Goal: Task Accomplishment & Management: Manage account settings

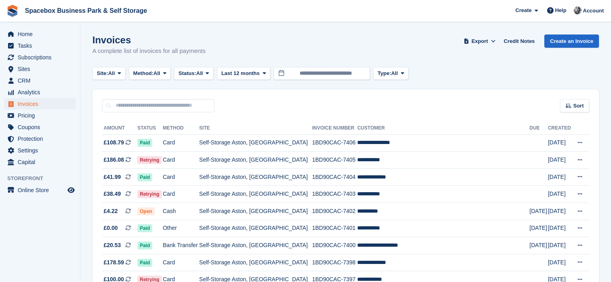
scroll to position [161, 0]
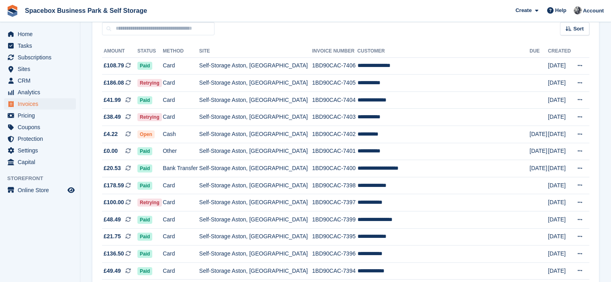
scroll to position [145, 0]
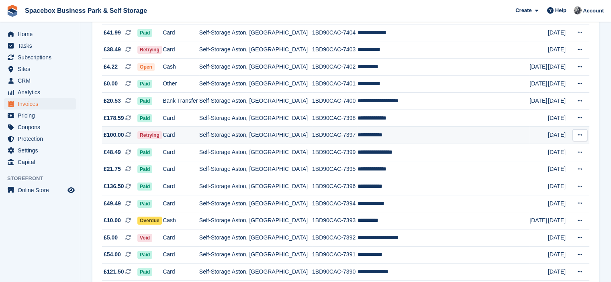
click at [249, 136] on td "Self-Storage Aston, [GEOGRAPHIC_DATA]" at bounding box center [255, 135] width 113 height 17
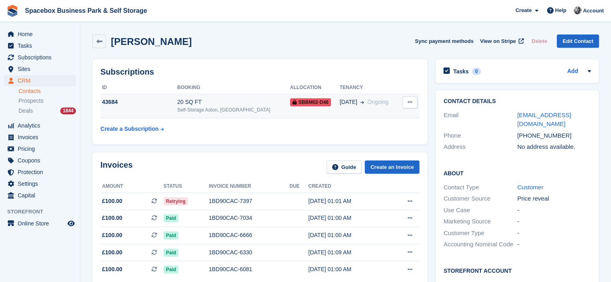
click at [246, 112] on div "Self-Storage Aston, [GEOGRAPHIC_DATA]" at bounding box center [233, 109] width 113 height 7
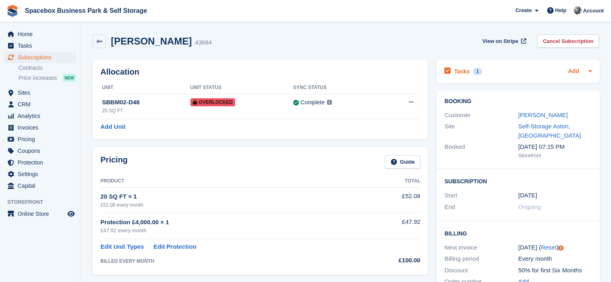
click at [576, 69] on link "Add" at bounding box center [573, 71] width 11 height 9
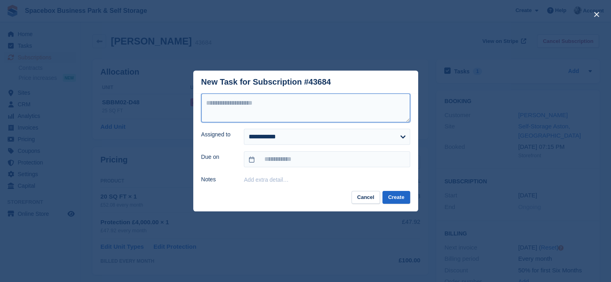
click at [380, 113] on textarea at bounding box center [305, 108] width 209 height 29
type textarea "**********"
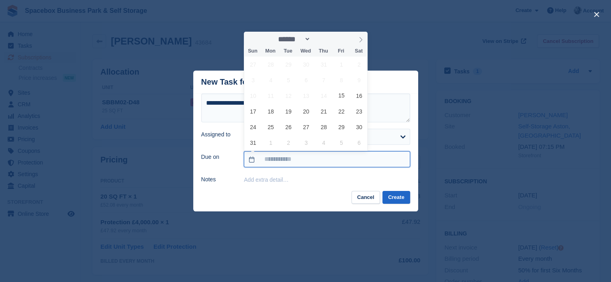
click at [352, 161] on input "text" at bounding box center [327, 159] width 166 height 16
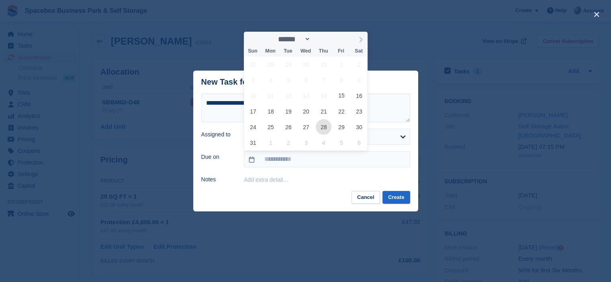
click at [319, 128] on span "28" at bounding box center [324, 127] width 16 height 16
type input "**********"
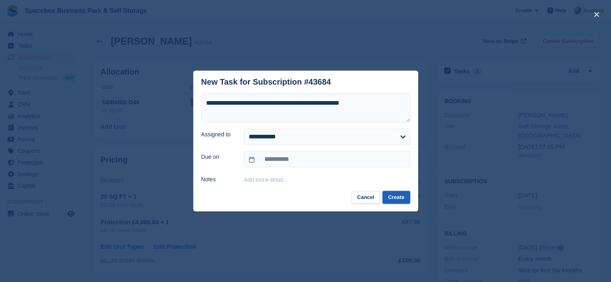
click at [393, 201] on button "Create" at bounding box center [395, 197] width 27 height 13
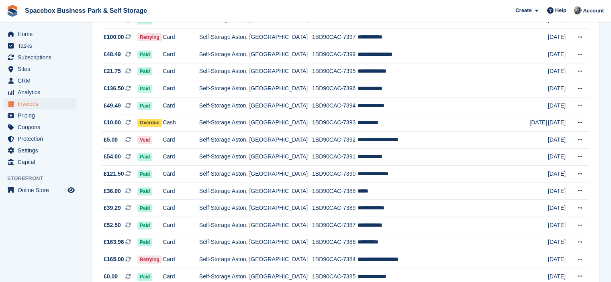
scroll to position [257, 0]
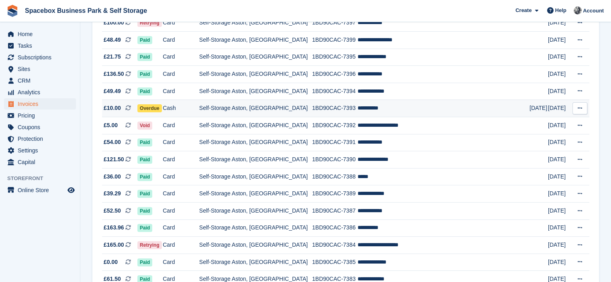
click at [230, 113] on td "Self-Storage Aston, [GEOGRAPHIC_DATA]" at bounding box center [255, 108] width 113 height 17
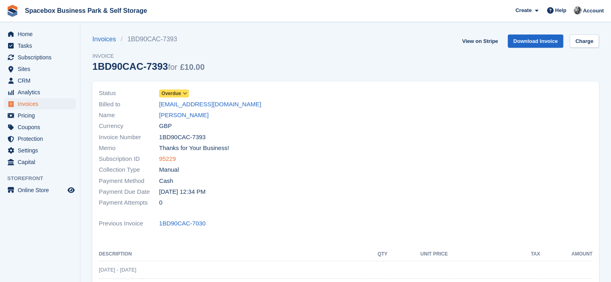
click at [172, 160] on link "95229" at bounding box center [167, 159] width 17 height 9
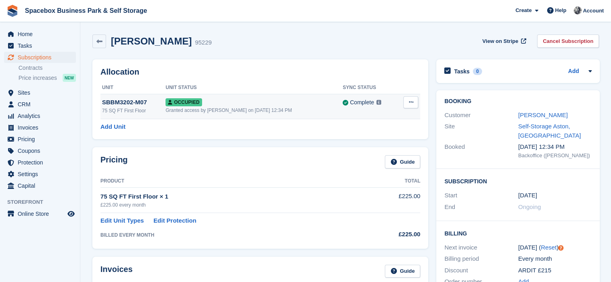
click at [414, 102] on button at bounding box center [410, 102] width 15 height 12
click at [371, 117] on p "Overlock" at bounding box center [379, 118] width 70 height 10
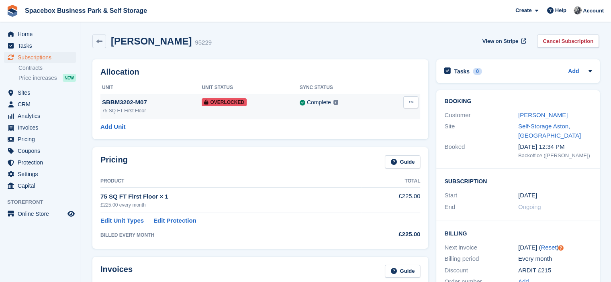
click at [411, 102] on icon at bounding box center [410, 102] width 4 height 5
click at [385, 117] on p "Remove Overlock" at bounding box center [379, 118] width 70 height 10
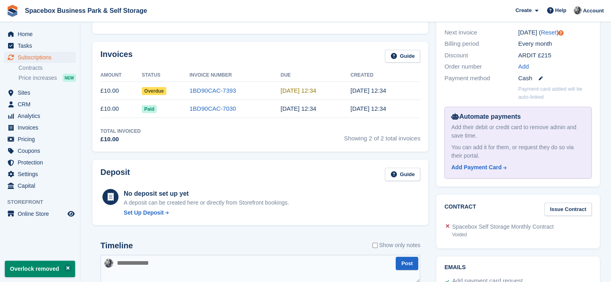
scroll to position [228, 0]
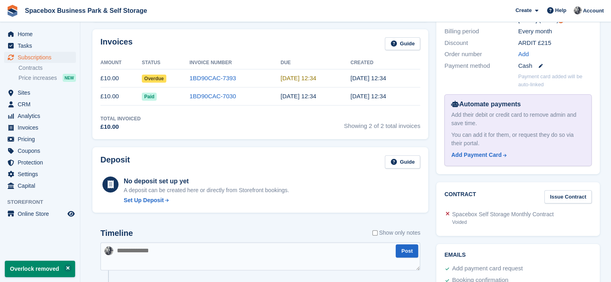
click at [246, 77] on td "1BD90CAC-7393" at bounding box center [234, 78] width 91 height 18
click at [208, 75] on link "1BD90CAC-7393" at bounding box center [212, 78] width 47 height 7
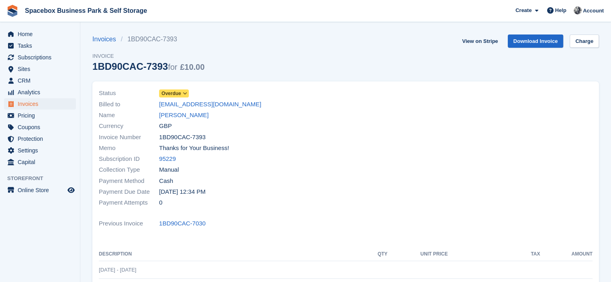
click at [177, 94] on span "Overdue" at bounding box center [171, 93] width 20 height 7
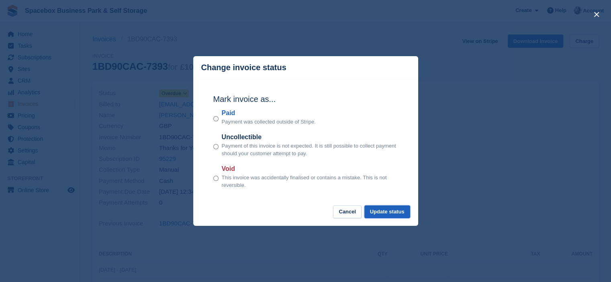
click at [385, 216] on button "Update status" at bounding box center [387, 212] width 46 height 13
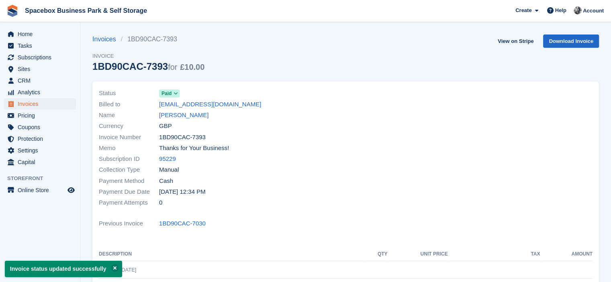
scroll to position [193, 0]
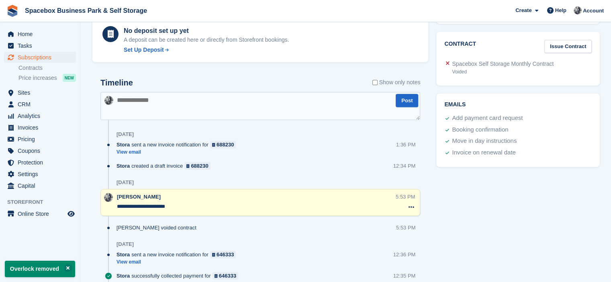
scroll to position [375, 0]
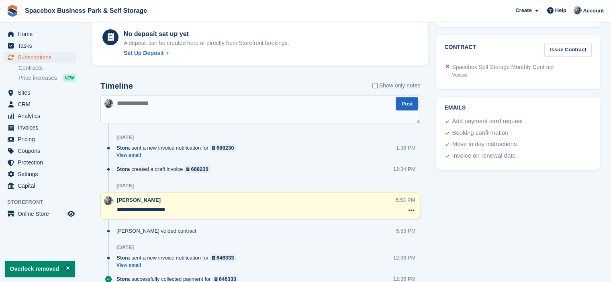
click at [196, 108] on textarea at bounding box center [260, 109] width 320 height 28
type textarea "**"
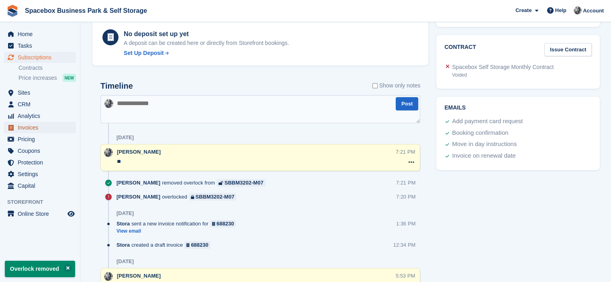
click at [48, 131] on span "Invoices" at bounding box center [42, 127] width 48 height 11
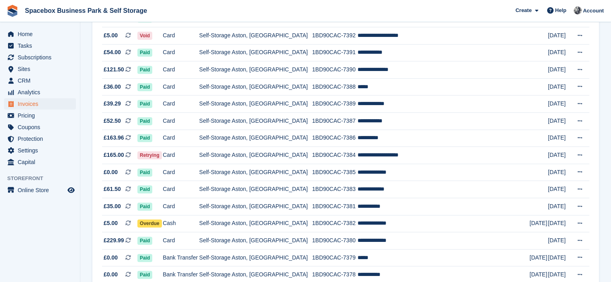
scroll to position [353, 0]
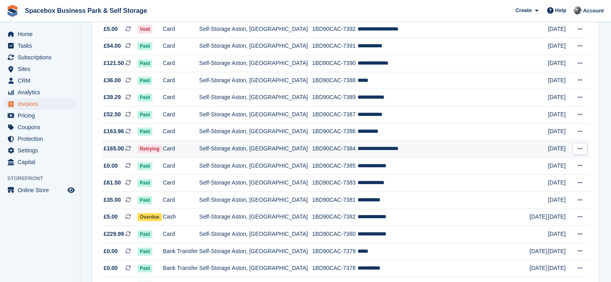
click at [343, 148] on td "1BD90CAC-7384" at bounding box center [334, 149] width 45 height 17
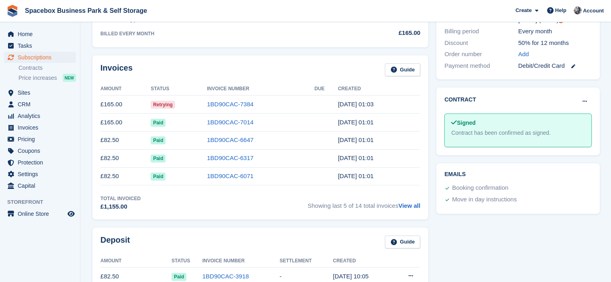
scroll to position [455, 0]
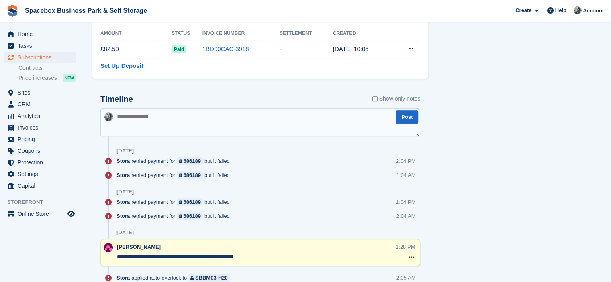
click at [175, 122] on textarea at bounding box center [260, 122] width 320 height 28
type textarea "**********"
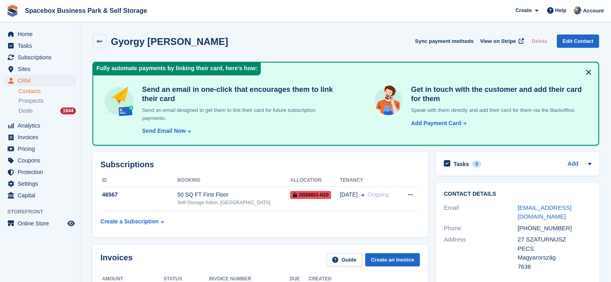
click at [527, 224] on div "[PHONE_NUMBER]" at bounding box center [554, 228] width 74 height 9
click at [527, 224] on div "+36702724800" at bounding box center [554, 228] width 74 height 9
copy div "+36702724800"
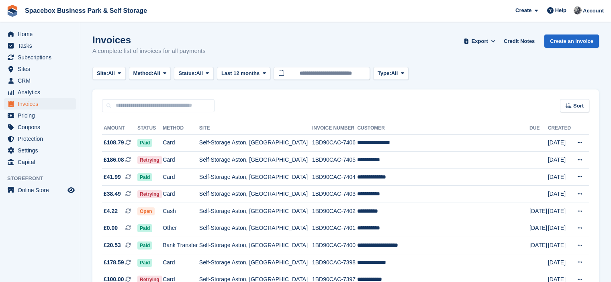
scroll to position [353, 0]
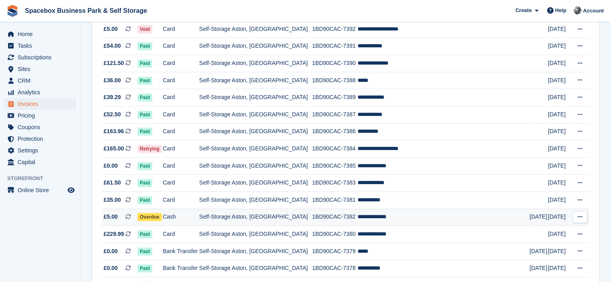
click at [224, 219] on td "Self-Storage Aston, [GEOGRAPHIC_DATA]" at bounding box center [255, 217] width 113 height 17
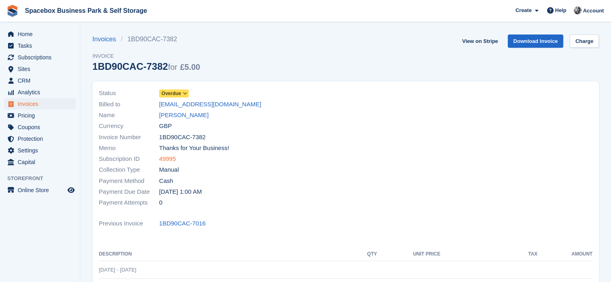
click at [161, 159] on link "49995" at bounding box center [167, 159] width 17 height 9
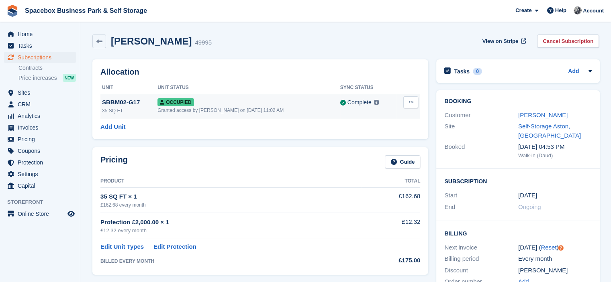
click at [408, 100] on icon at bounding box center [410, 102] width 4 height 5
click at [369, 114] on p "Overlock" at bounding box center [379, 118] width 70 height 10
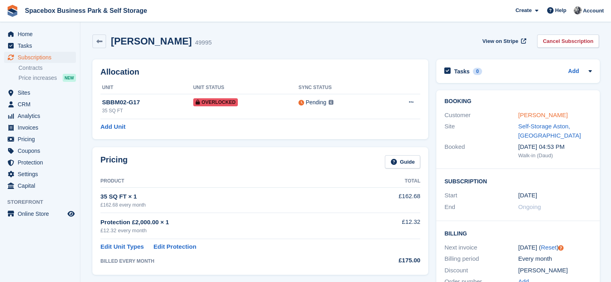
click at [534, 115] on link "[PERSON_NAME]" at bounding box center [542, 115] width 49 height 7
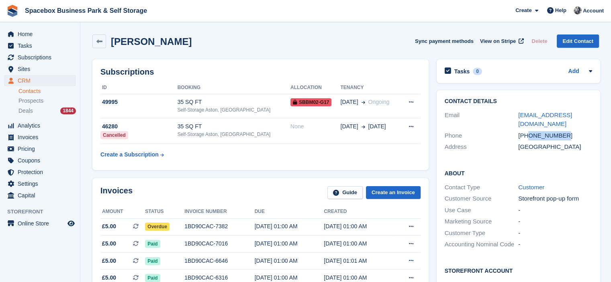
drag, startPoint x: 527, startPoint y: 128, endPoint x: 566, endPoint y: 126, distance: 38.2
click at [566, 131] on div "+447772477758" at bounding box center [555, 135] width 74 height 9
copy div "7772477758"
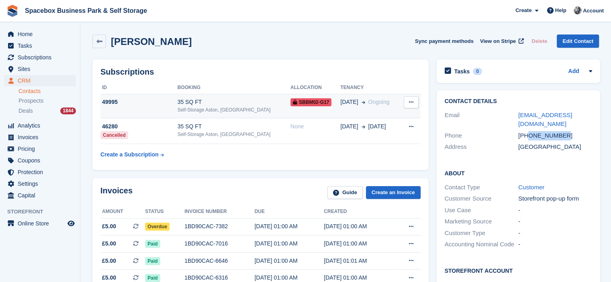
click at [410, 101] on icon at bounding box center [411, 102] width 4 height 5
click at [314, 100] on span "SBBM02-G17" at bounding box center [310, 102] width 41 height 8
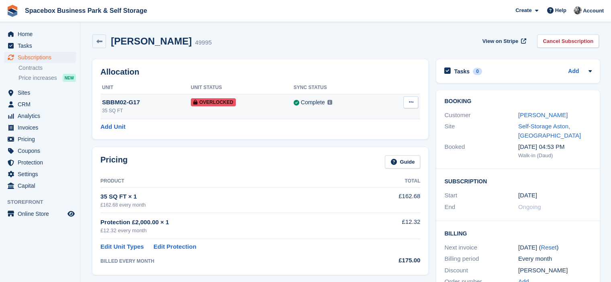
click at [410, 103] on icon at bounding box center [410, 102] width 4 height 5
click at [378, 118] on p "Remove Overlock" at bounding box center [379, 118] width 70 height 10
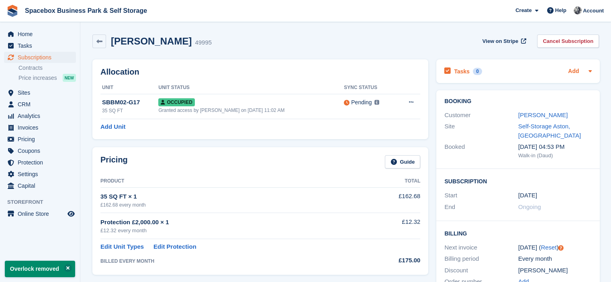
click at [568, 69] on link "Add" at bounding box center [573, 71] width 11 height 9
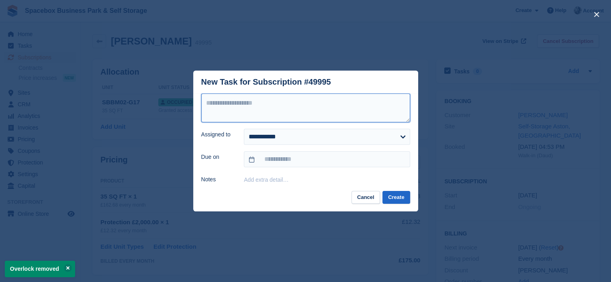
click at [332, 104] on textarea at bounding box center [305, 108] width 209 height 29
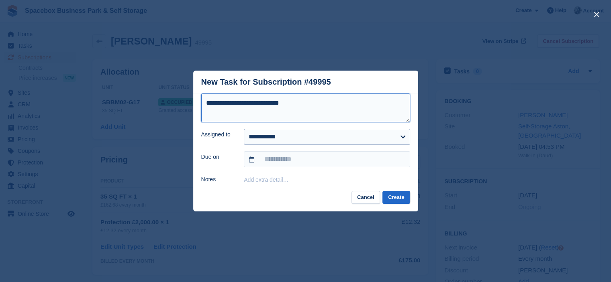
type textarea "**********"
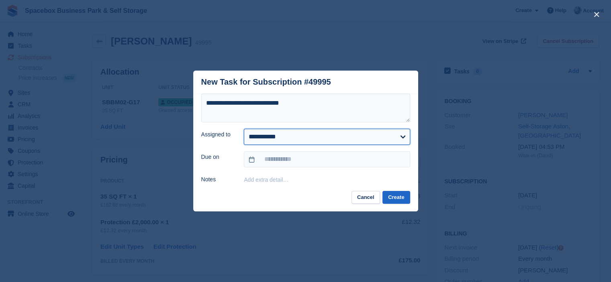
click at [321, 133] on select "**********" at bounding box center [327, 137] width 166 height 16
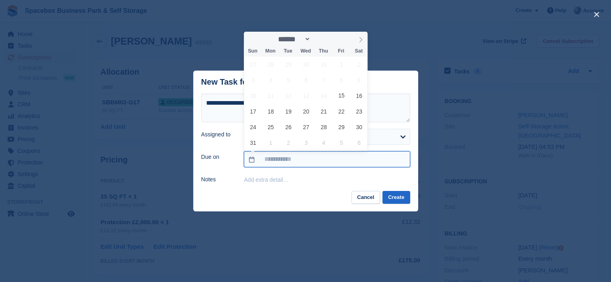
click at [316, 157] on input "text" at bounding box center [327, 159] width 166 height 16
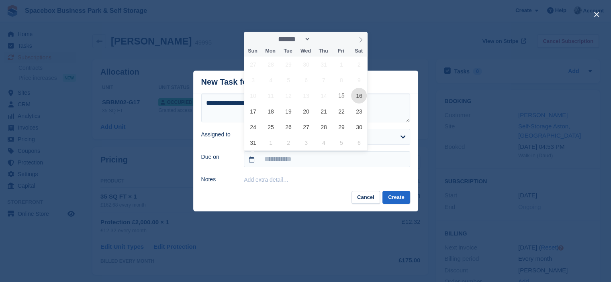
click at [361, 101] on span "16" at bounding box center [359, 96] width 16 height 16
type input "**********"
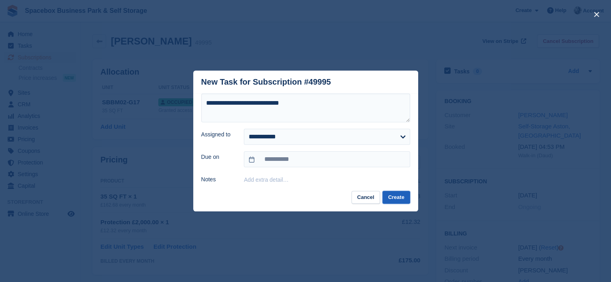
click at [393, 197] on button "Create" at bounding box center [395, 197] width 27 height 13
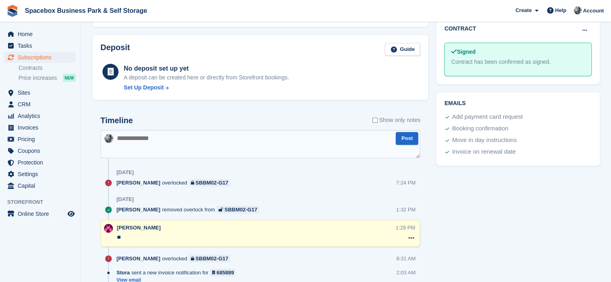
scroll to position [455, 0]
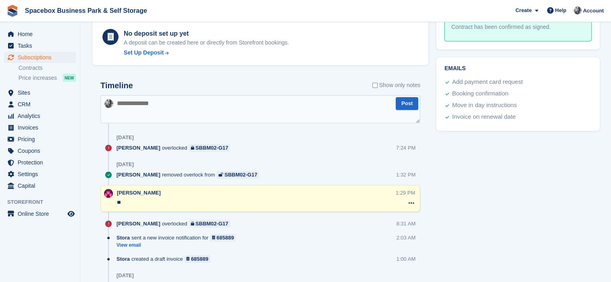
click at [155, 112] on textarea at bounding box center [260, 109] width 320 height 28
type textarea "**"
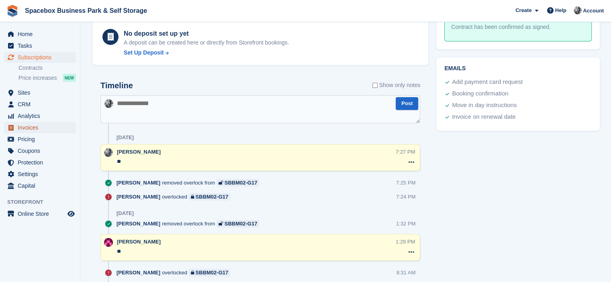
click at [27, 130] on span "Invoices" at bounding box center [42, 127] width 48 height 11
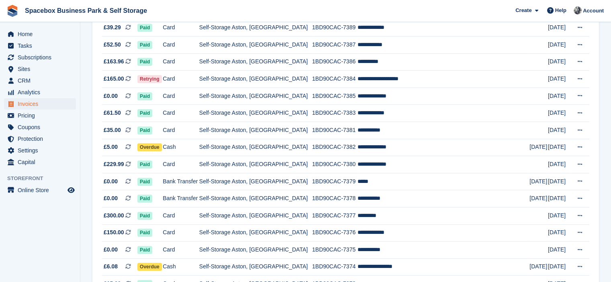
scroll to position [455, 0]
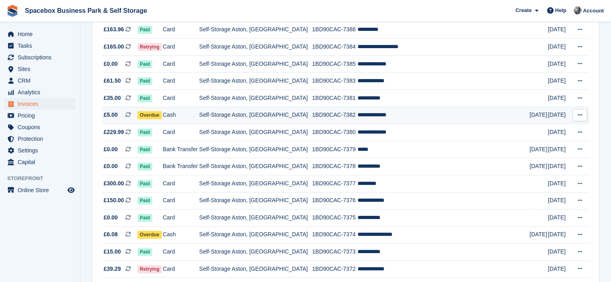
click at [199, 117] on td "Cash" at bounding box center [181, 115] width 37 height 17
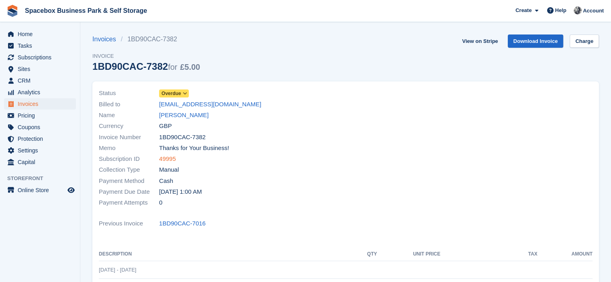
click at [171, 162] on link "49995" at bounding box center [167, 159] width 17 height 9
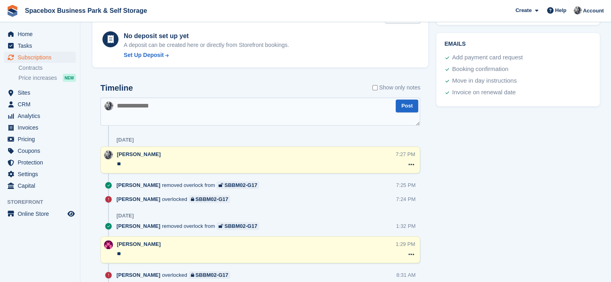
scroll to position [455, 0]
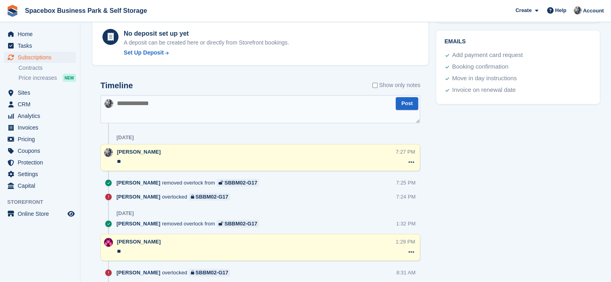
click at [150, 162] on textarea "**" at bounding box center [256, 162] width 279 height 8
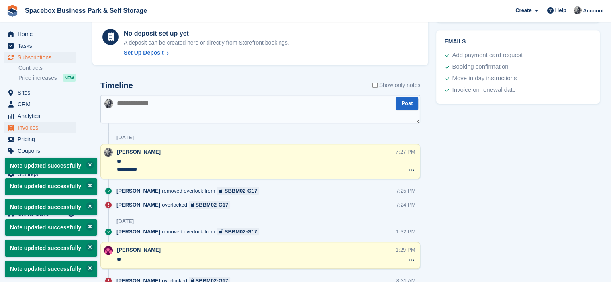
type textarea "**********"
click at [21, 128] on span "Invoices" at bounding box center [42, 127] width 48 height 11
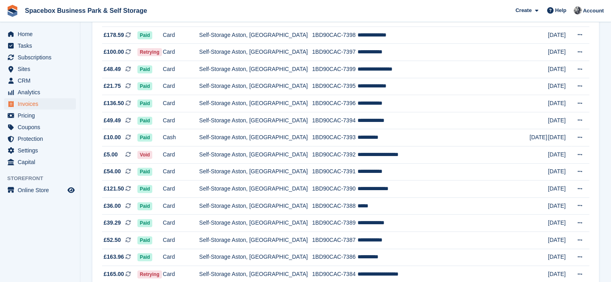
scroll to position [455, 0]
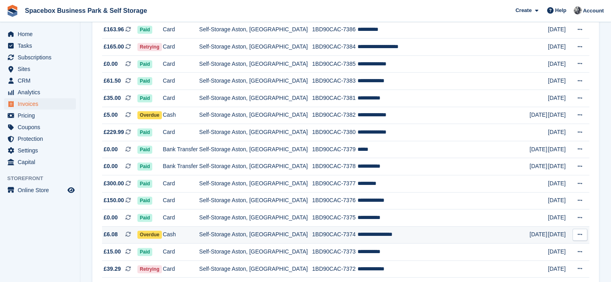
click at [230, 236] on td "Self-Storage Aston, [GEOGRAPHIC_DATA]" at bounding box center [255, 234] width 113 height 17
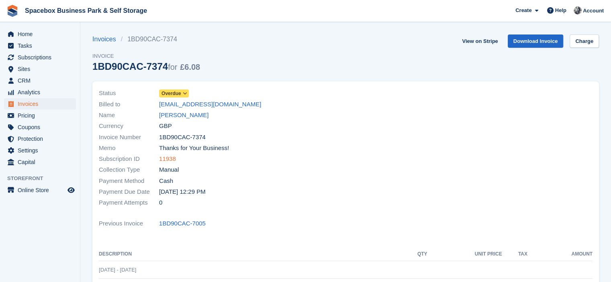
click at [165, 160] on link "11938" at bounding box center [167, 159] width 17 height 9
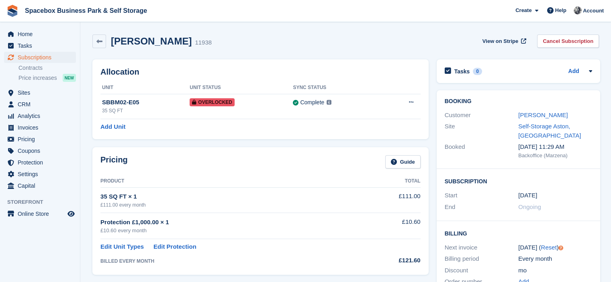
scroll to position [228, 0]
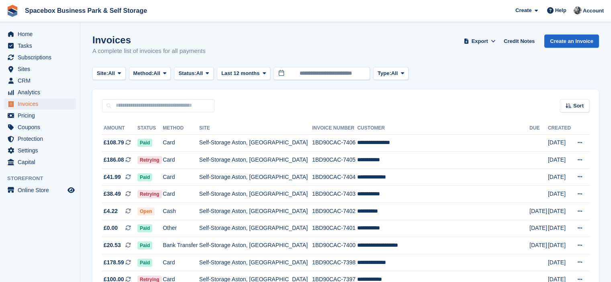
scroll to position [455, 0]
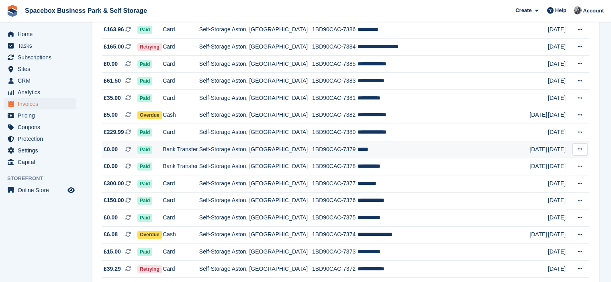
click at [214, 156] on td "Self-Storage Aston, [GEOGRAPHIC_DATA]" at bounding box center [255, 149] width 113 height 17
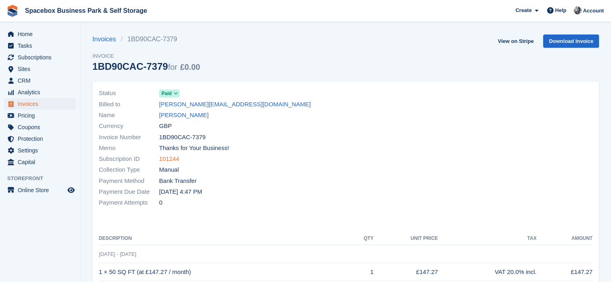
click at [172, 159] on link "101244" at bounding box center [169, 159] width 20 height 9
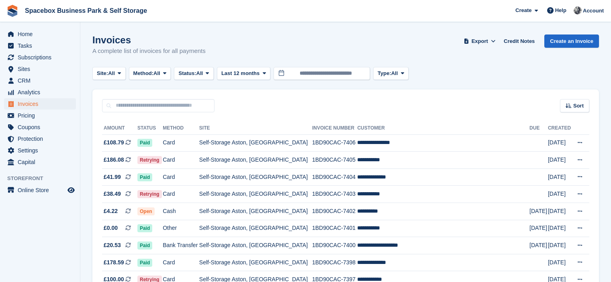
scroll to position [455, 0]
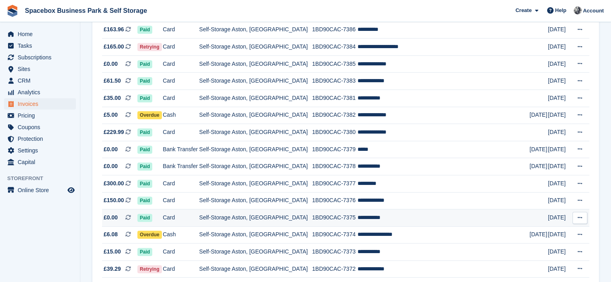
click at [228, 224] on td "Self-Storage Aston, [GEOGRAPHIC_DATA]" at bounding box center [255, 218] width 113 height 17
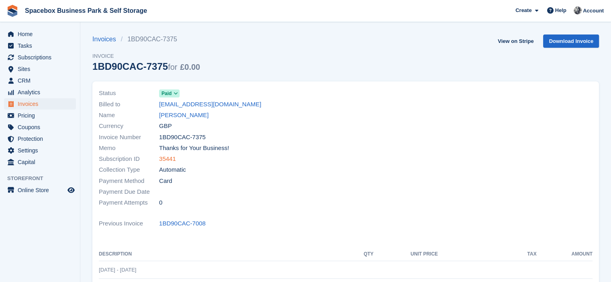
click at [169, 159] on link "35441" at bounding box center [167, 159] width 17 height 9
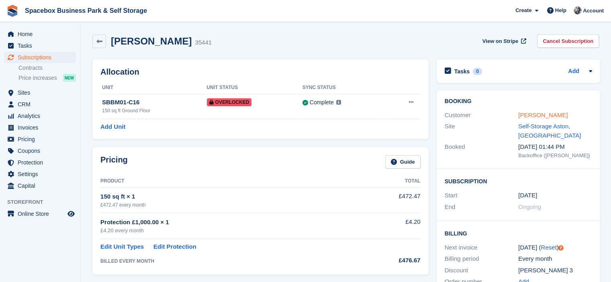
click at [529, 115] on link "Rena Thomas" at bounding box center [542, 115] width 49 height 7
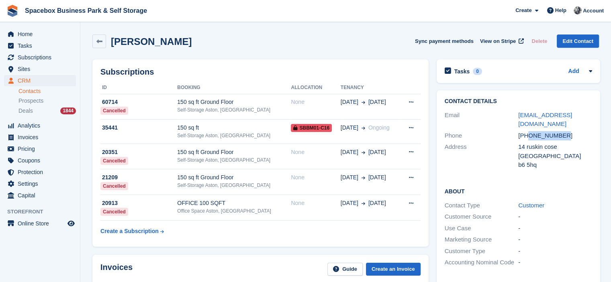
drag, startPoint x: 527, startPoint y: 135, endPoint x: 575, endPoint y: 133, distance: 48.2
click at [575, 133] on div "+447393744887" at bounding box center [555, 135] width 74 height 9
copy div "7393744887"
click at [249, 58] on div "Subscriptions ID Booking Allocation Tenancy 60714 Cancelled 150 sq ft Ground Fl…" at bounding box center [260, 153] width 344 height 196
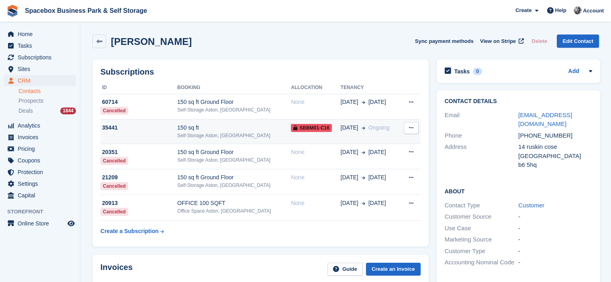
click at [251, 131] on div "150 sq ft" at bounding box center [234, 128] width 114 height 8
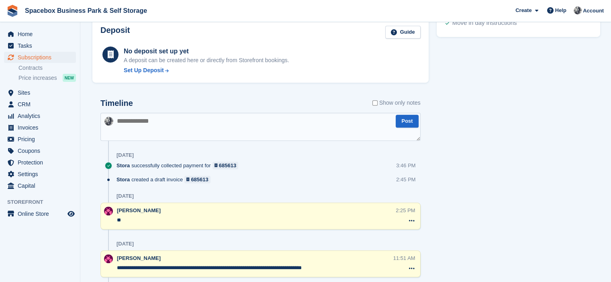
scroll to position [435, 0]
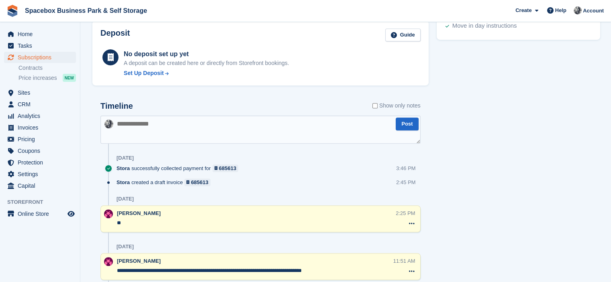
click at [223, 120] on textarea at bounding box center [260, 130] width 320 height 28
type textarea "**"
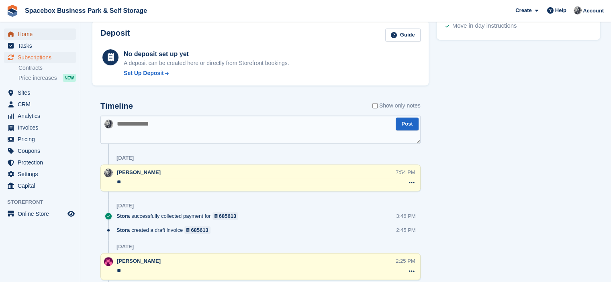
click at [17, 33] on link "Home" at bounding box center [40, 34] width 72 height 11
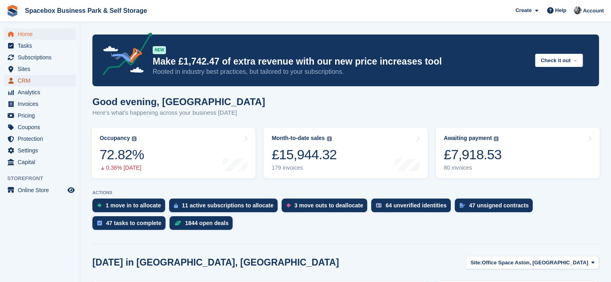
click at [35, 76] on span "CRM" at bounding box center [42, 80] width 48 height 11
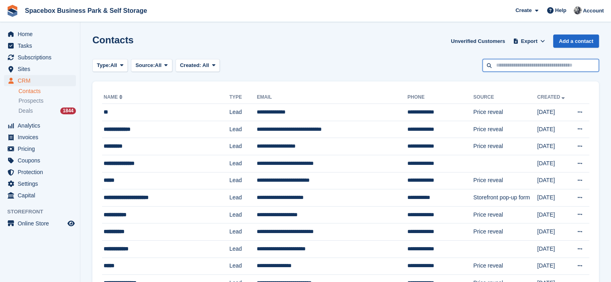
click at [515, 67] on input "text" at bounding box center [540, 65] width 116 height 13
type input "*******"
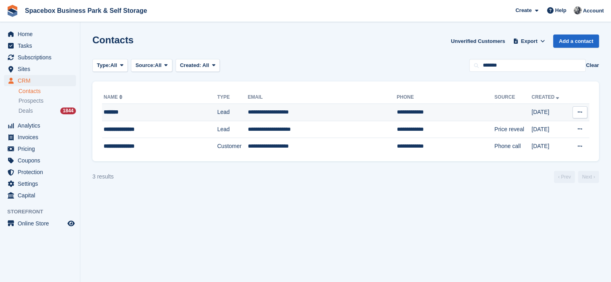
click at [330, 118] on td "**********" at bounding box center [322, 112] width 149 height 17
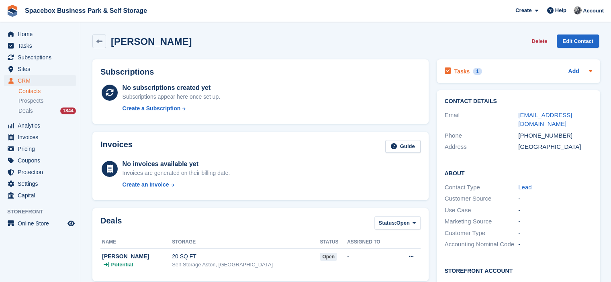
click at [490, 73] on div "Tasks 1 Add" at bounding box center [517, 71] width 147 height 11
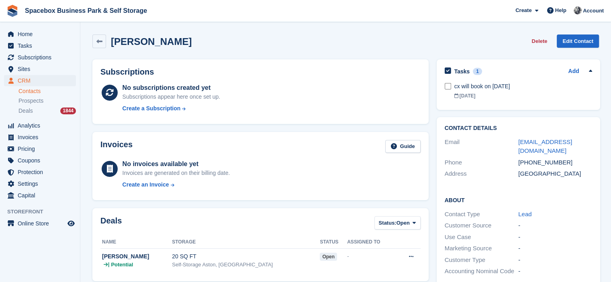
click at [288, 105] on div "No subscriptions created yet Subscriptions appear here once set up. Create a Su…" at bounding box center [271, 99] width 298 height 33
